Goal: Complete application form: Complete application form

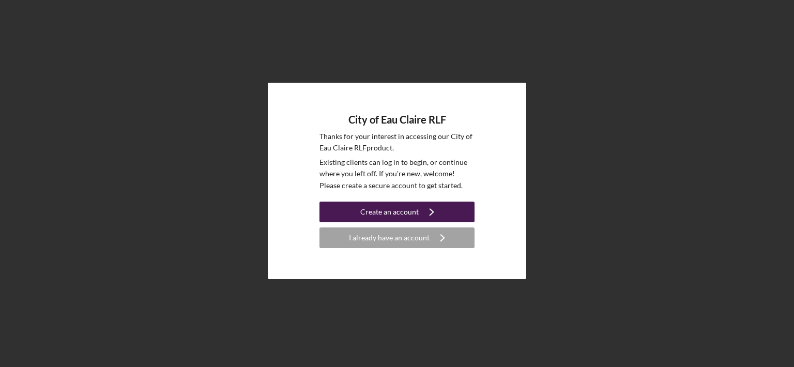
click at [360, 208] on button "Create an account Icon/Navigate" at bounding box center [397, 212] width 155 height 21
